Goal: Information Seeking & Learning: Check status

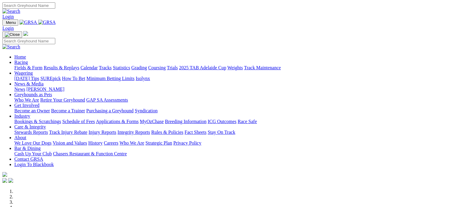
click at [79, 65] on link "Results & Replays" at bounding box center [62, 67] width 36 height 5
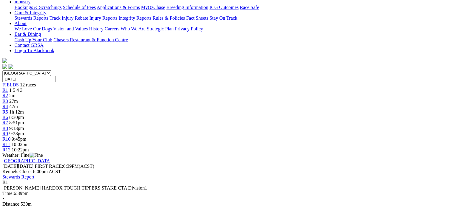
scroll to position [137, 0]
